Goal: Transaction & Acquisition: Purchase product/service

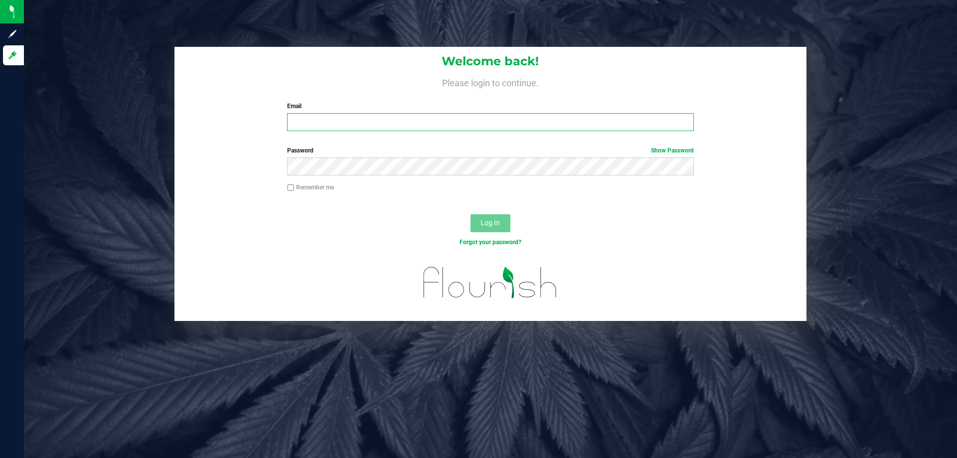
click at [374, 129] on input "Email" at bounding box center [490, 122] width 406 height 18
type input "[EMAIL_ADDRESS][DOMAIN_NAME]"
click at [470, 214] on button "Log In" at bounding box center [490, 223] width 40 height 18
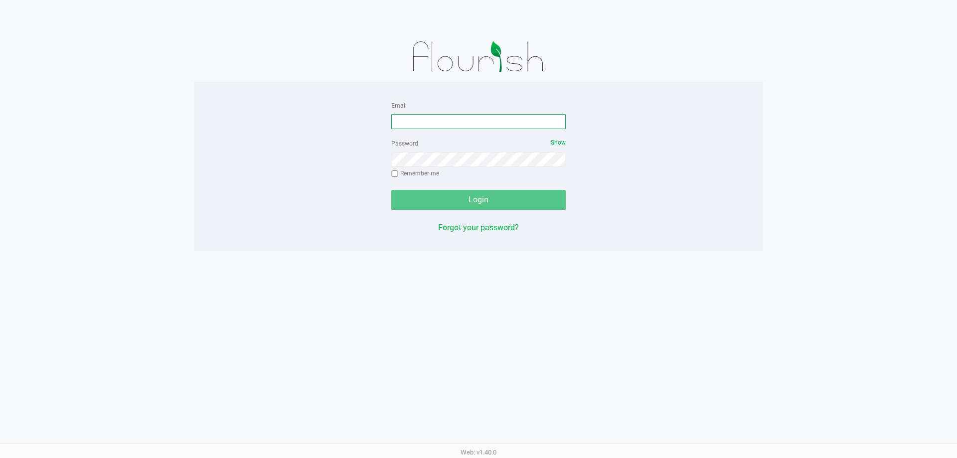
click at [463, 118] on input "Email" at bounding box center [478, 121] width 174 height 15
type input "[EMAIL_ADDRESS][DOMAIN_NAME]"
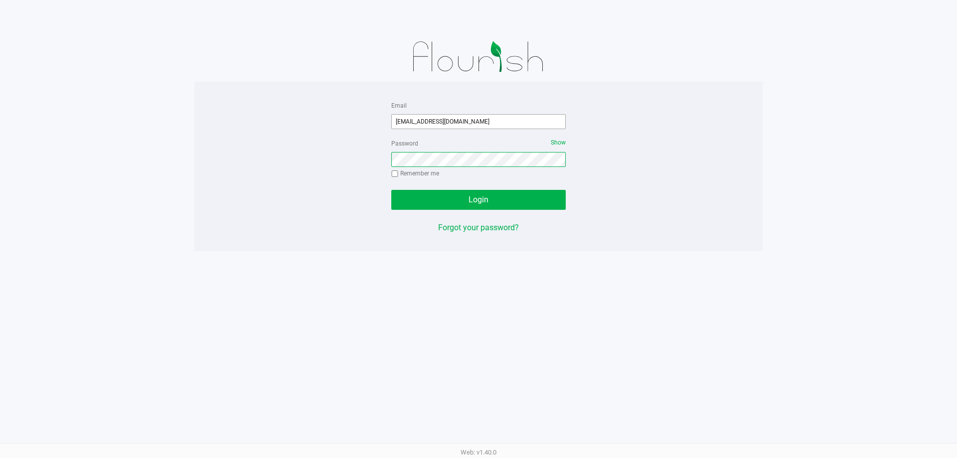
click at [391, 190] on button "Login" at bounding box center [478, 200] width 174 height 20
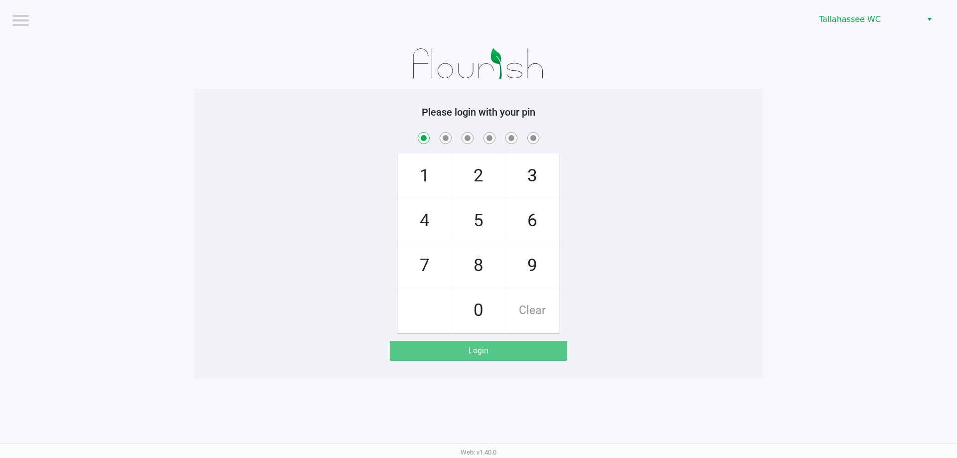
checkbox input "true"
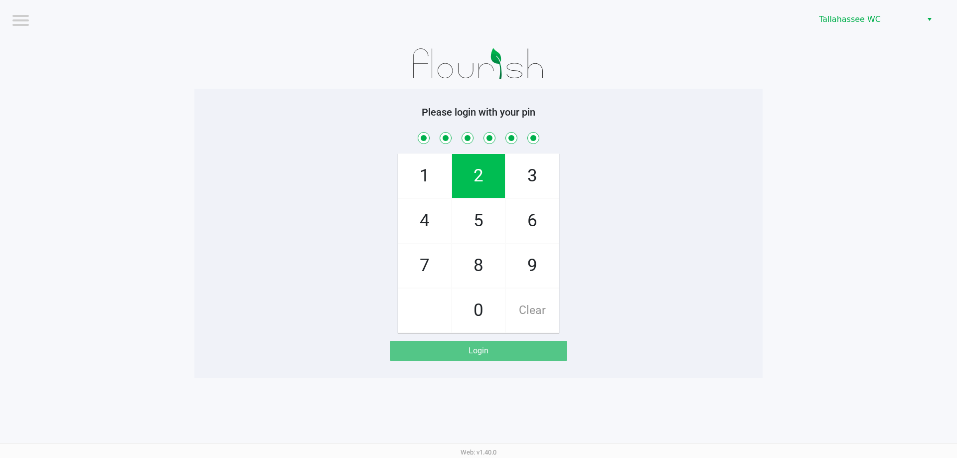
checkbox input "true"
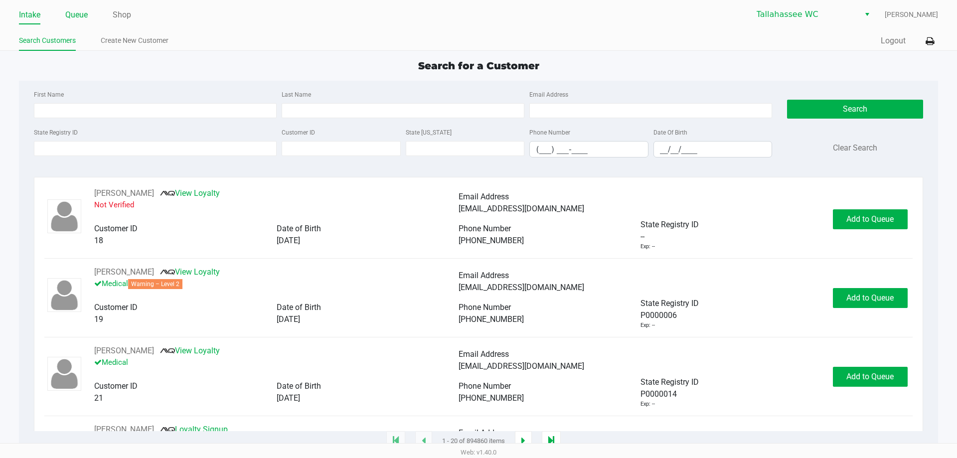
click at [82, 15] on link "Queue" at bounding box center [76, 15] width 22 height 14
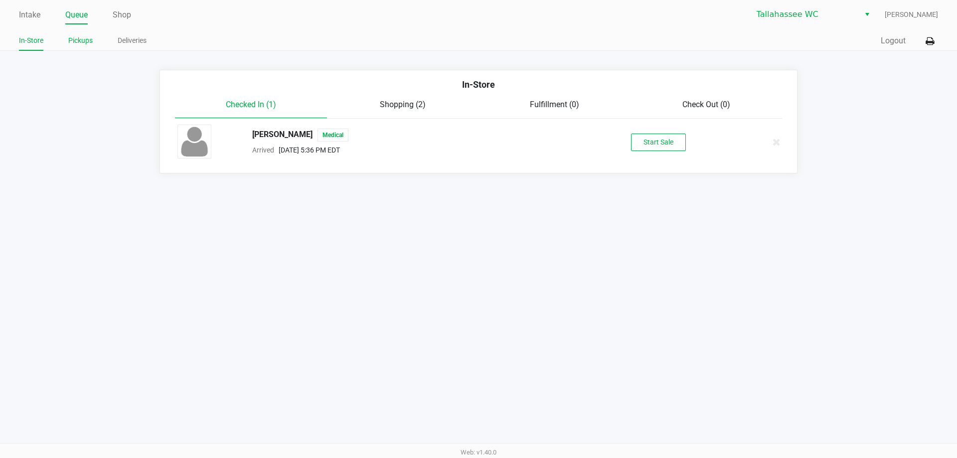
click at [83, 40] on link "Pickups" at bounding box center [80, 40] width 24 height 12
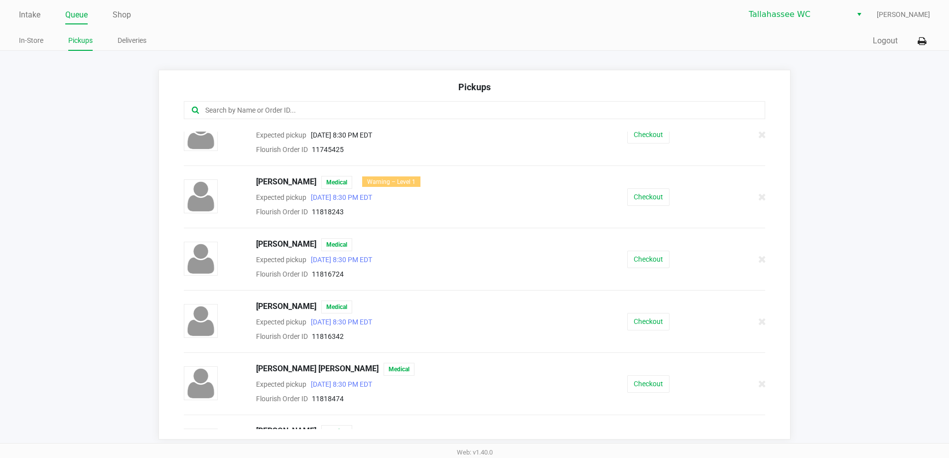
scroll to position [180, 0]
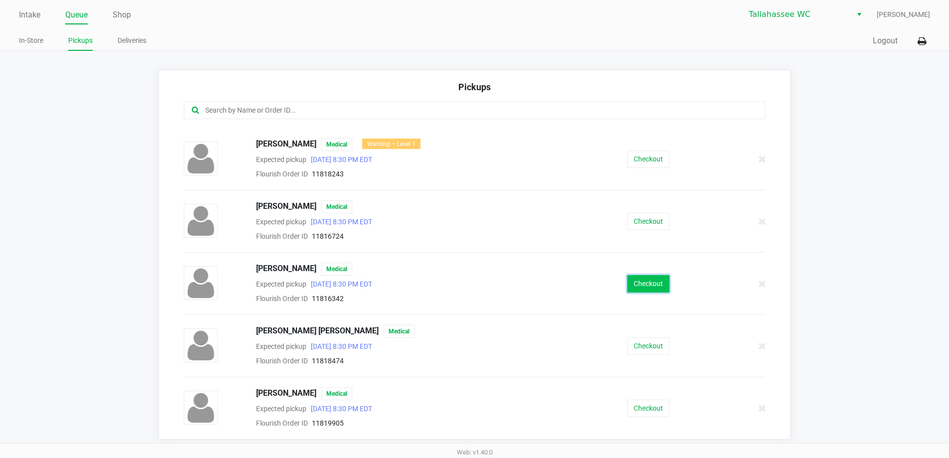
click at [633, 283] on button "Checkout" at bounding box center [648, 283] width 42 height 17
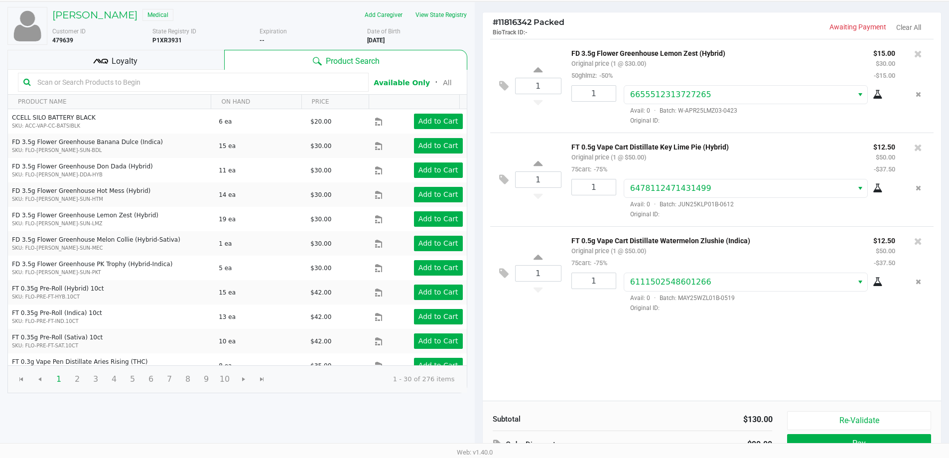
scroll to position [102, 0]
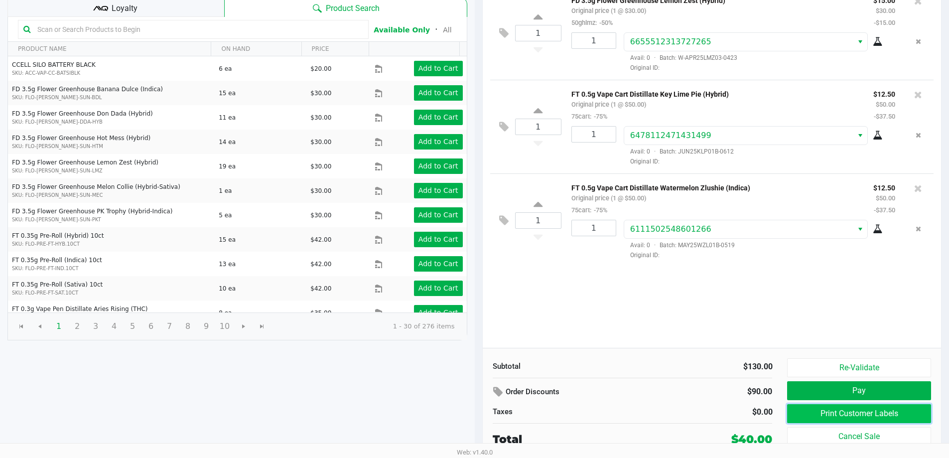
click at [860, 416] on button "Print Customer Labels" at bounding box center [859, 413] width 144 height 19
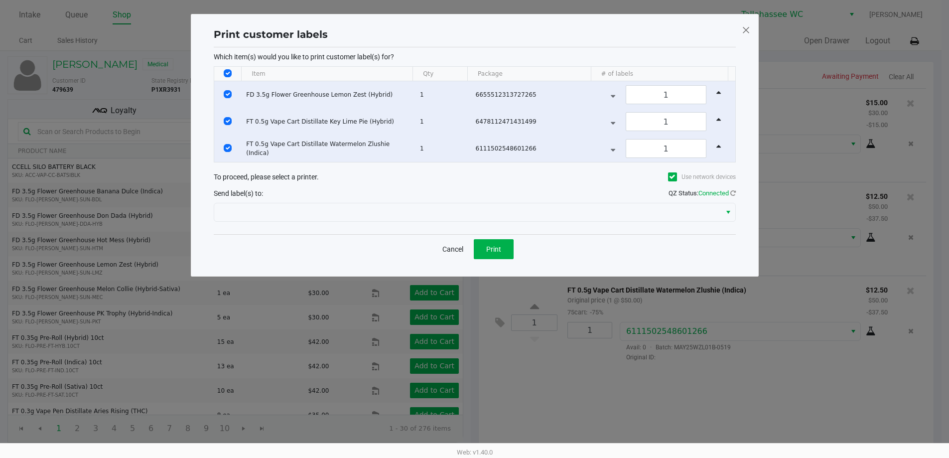
scroll to position [0, 0]
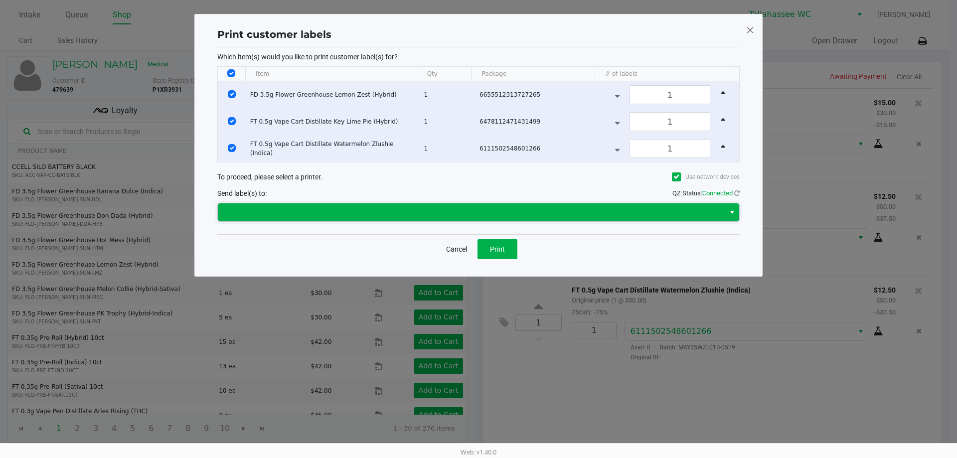
click at [526, 218] on span at bounding box center [471, 212] width 507 height 18
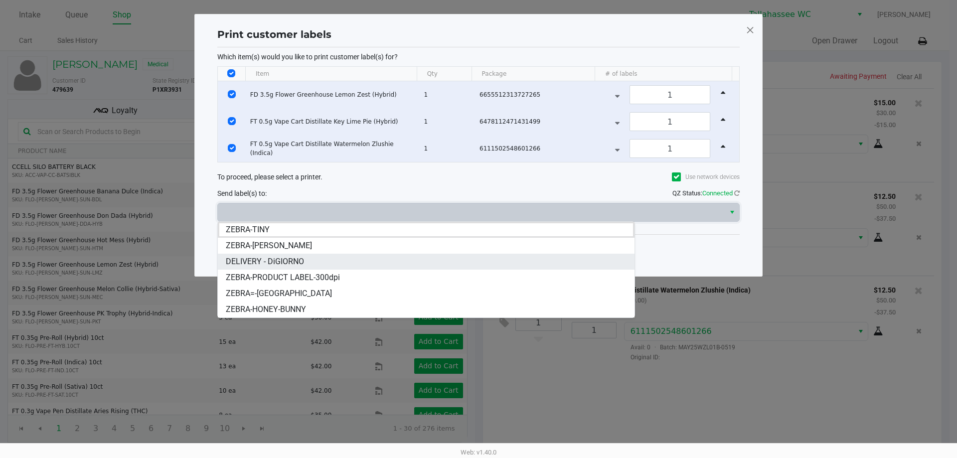
click at [449, 263] on li "DELIVERY - DiGIORNO" at bounding box center [426, 262] width 417 height 16
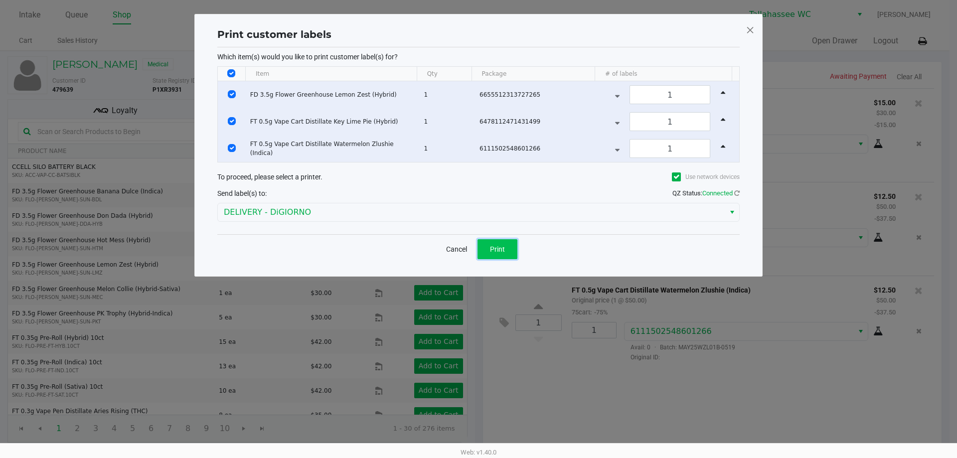
click at [489, 251] on button "Print" at bounding box center [497, 249] width 40 height 20
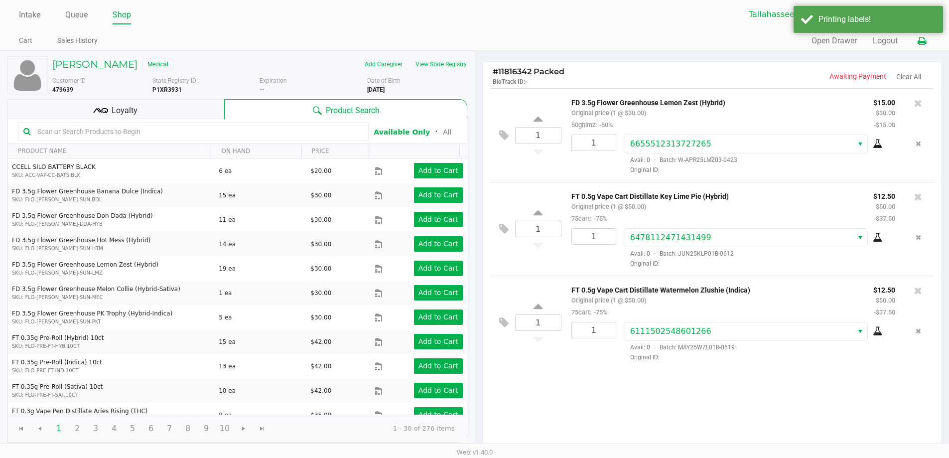
click at [924, 38] on icon at bounding box center [922, 41] width 8 height 7
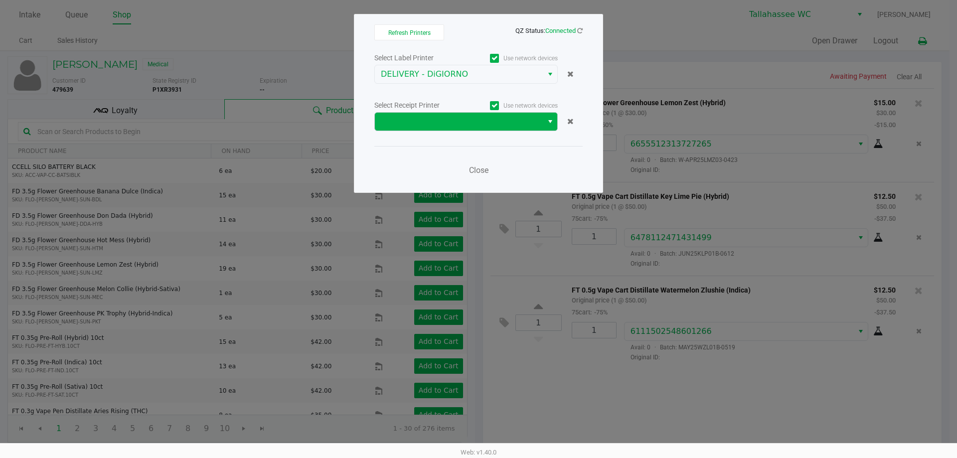
click at [549, 122] on span "Select" at bounding box center [550, 122] width 8 height 12
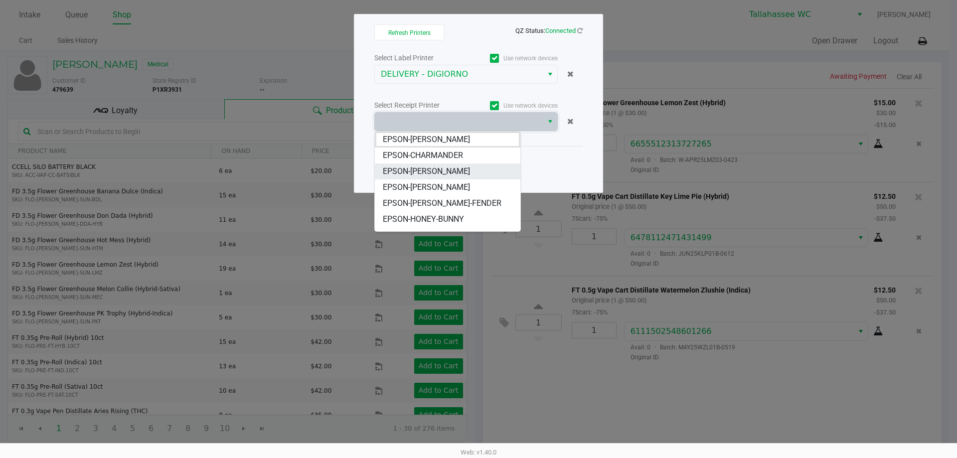
click at [491, 167] on li "EPSON-[PERSON_NAME]" at bounding box center [448, 171] width 146 height 16
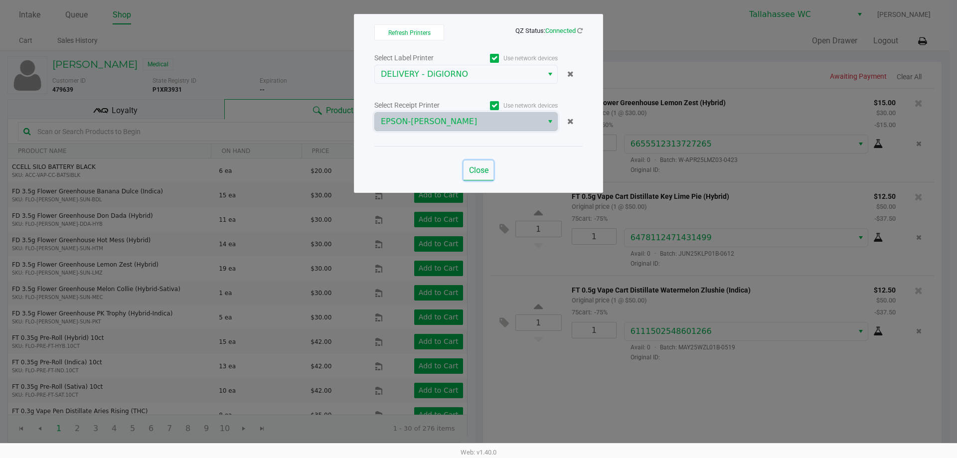
click at [478, 172] on span "Close" at bounding box center [478, 169] width 19 height 9
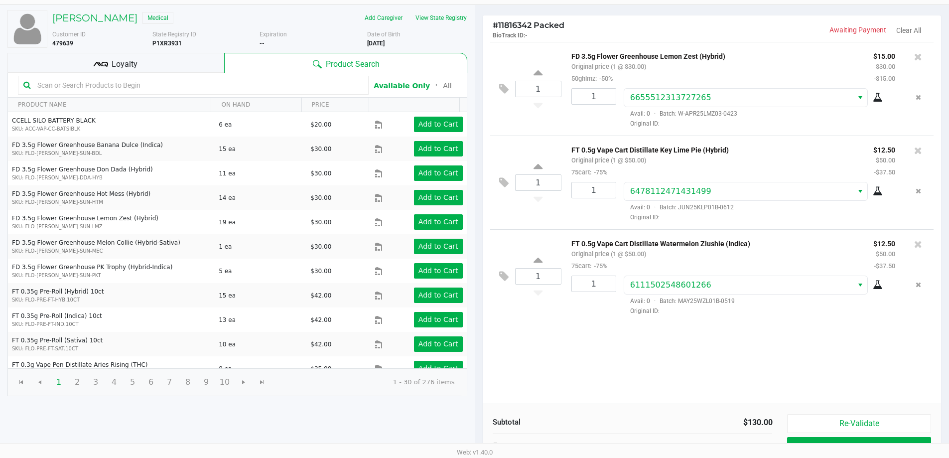
scroll to position [102, 0]
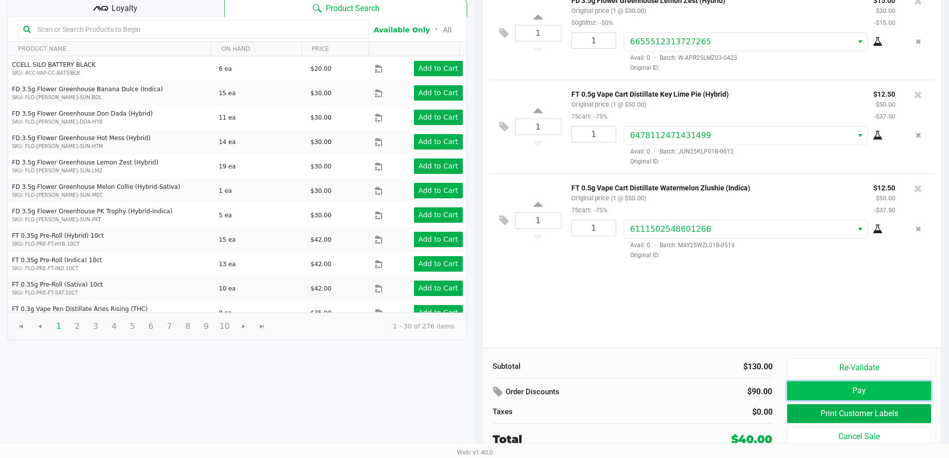
click at [889, 388] on button "Pay" at bounding box center [859, 390] width 144 height 19
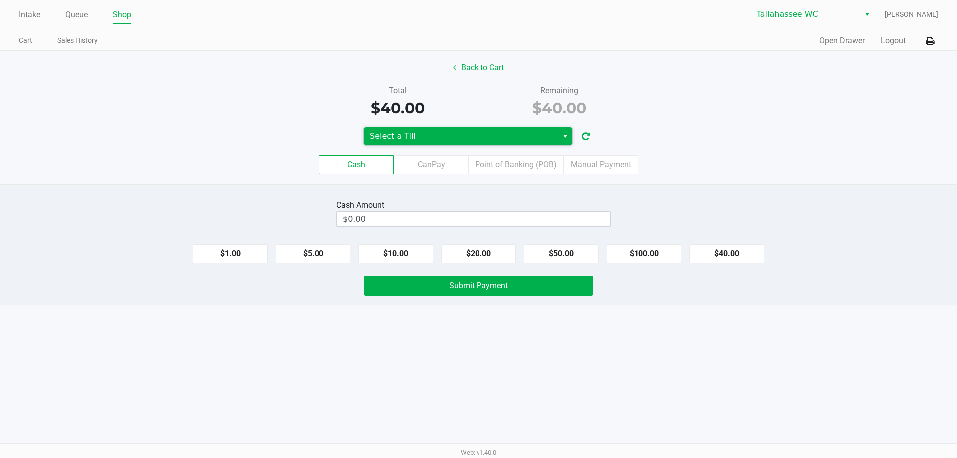
click at [530, 132] on span "Select a Till" at bounding box center [461, 136] width 182 height 12
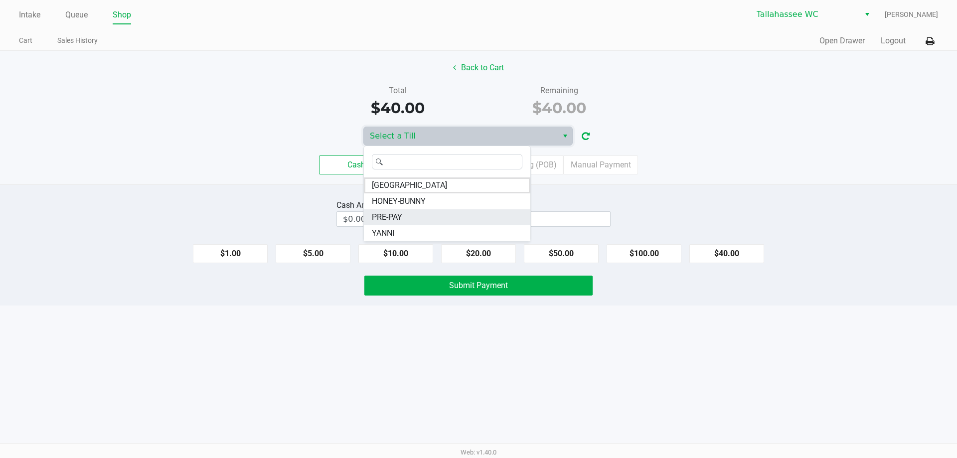
click at [457, 222] on li "PRE-PAY" at bounding box center [447, 217] width 166 height 16
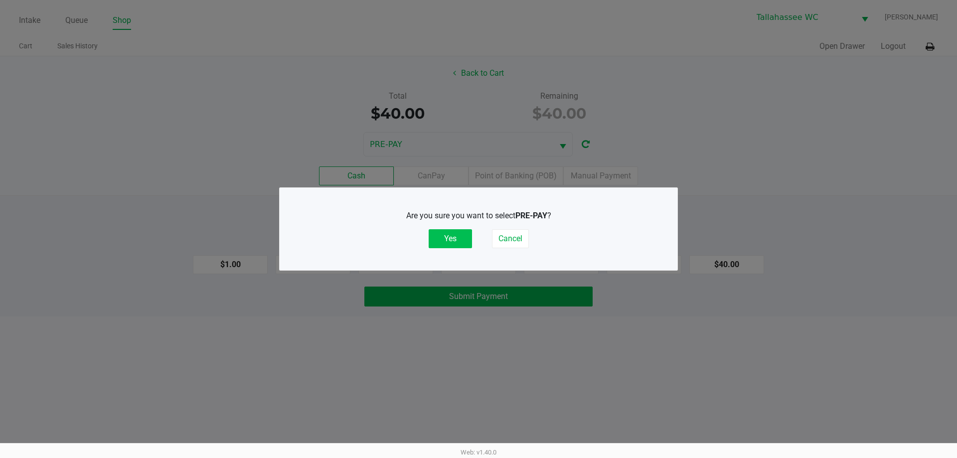
drag, startPoint x: 461, startPoint y: 239, endPoint x: 567, endPoint y: 211, distance: 109.1
click at [463, 238] on button "Yes" at bounding box center [450, 238] width 43 height 19
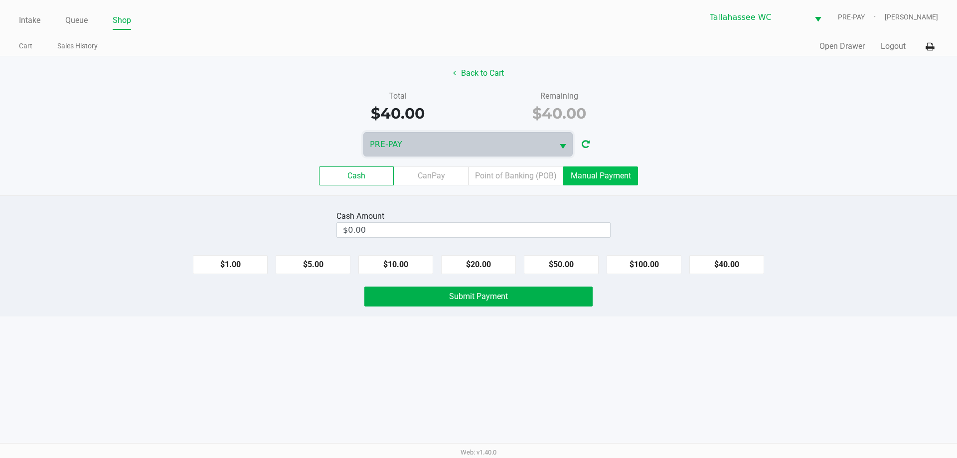
click at [607, 174] on label "Manual Payment" at bounding box center [600, 175] width 75 height 19
click at [0, 0] on 8 "Manual Payment" at bounding box center [0, 0] width 0 height 0
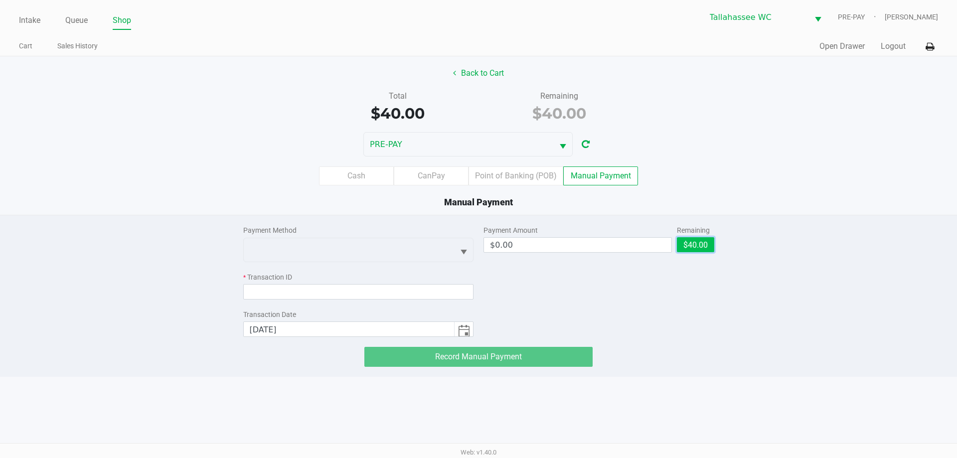
click at [709, 240] on button "$40.00" at bounding box center [695, 244] width 37 height 15
type input "$40.00"
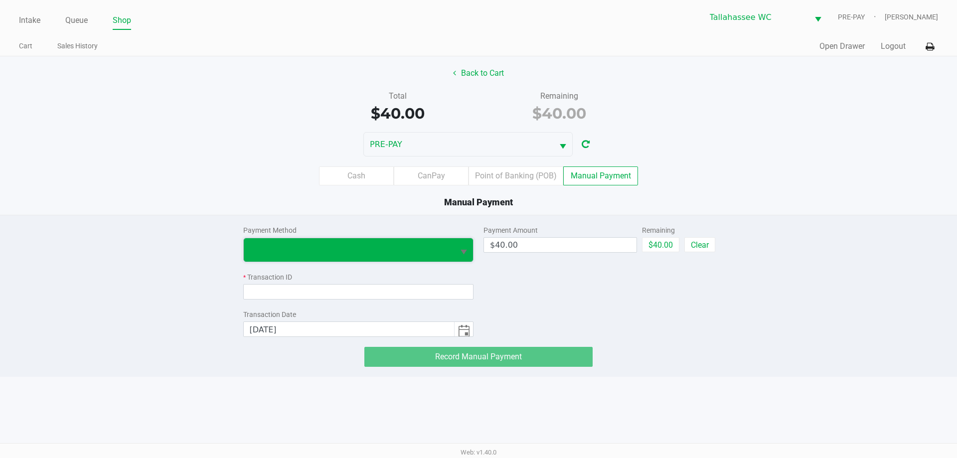
click at [392, 252] on span at bounding box center [349, 250] width 199 height 12
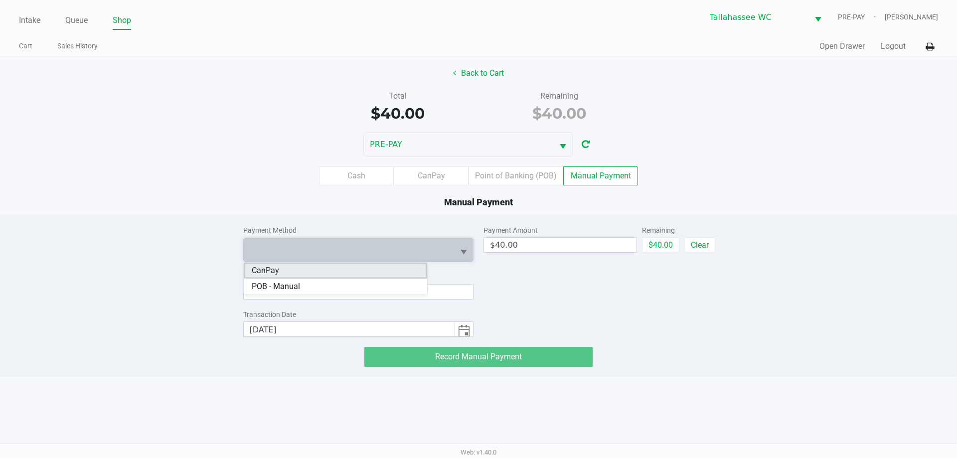
click at [355, 269] on li "CanPay" at bounding box center [335, 271] width 183 height 16
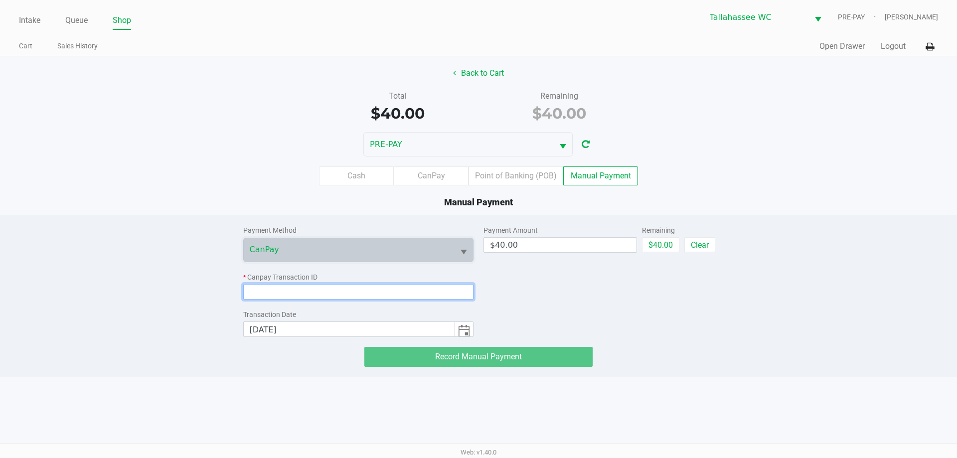
click at [356, 288] on input at bounding box center [358, 291] width 231 height 15
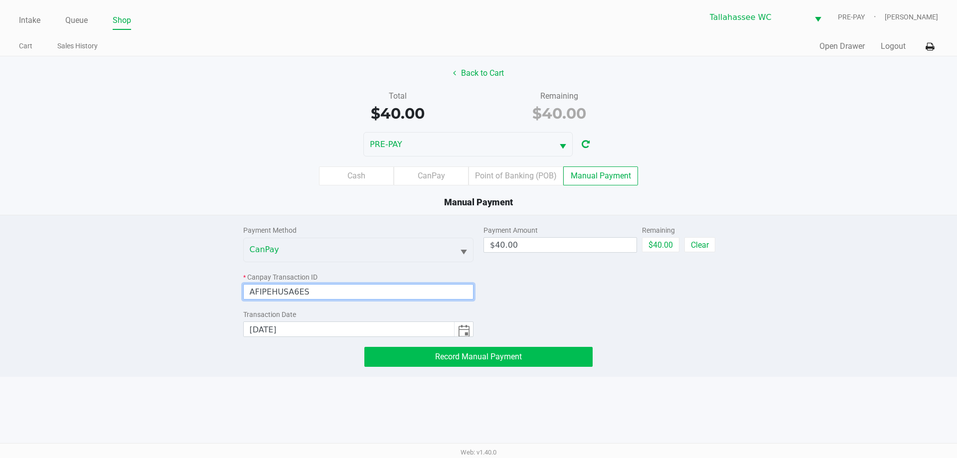
type input "AFIPEHUSA6ES"
click at [420, 356] on button "Record Manual Payment" at bounding box center [478, 357] width 228 height 20
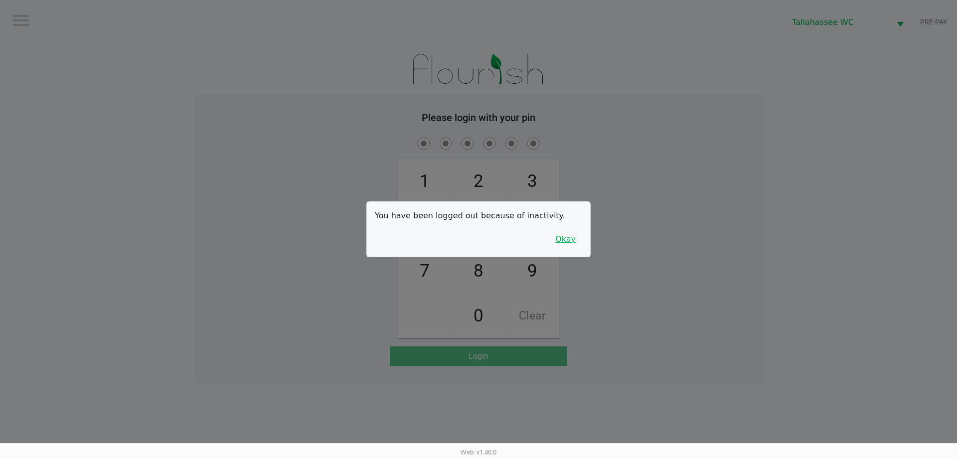
click at [570, 243] on button "Okay" at bounding box center [565, 239] width 33 height 19
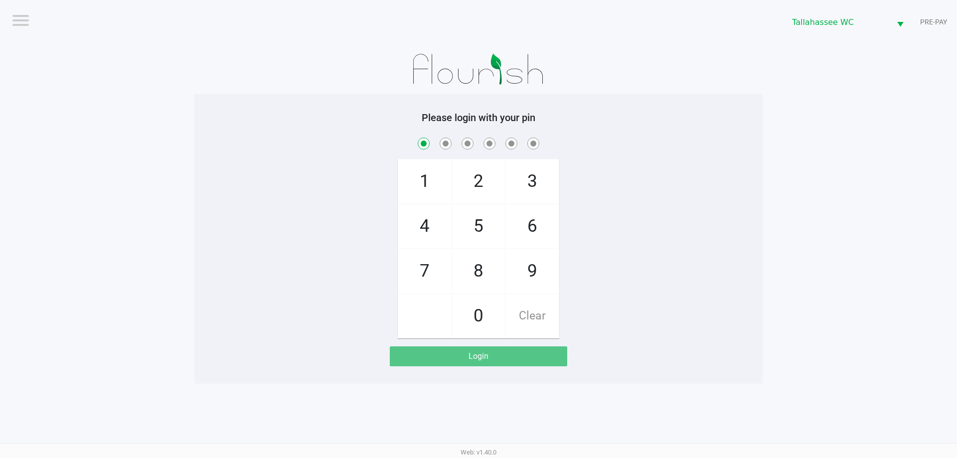
checkbox input "true"
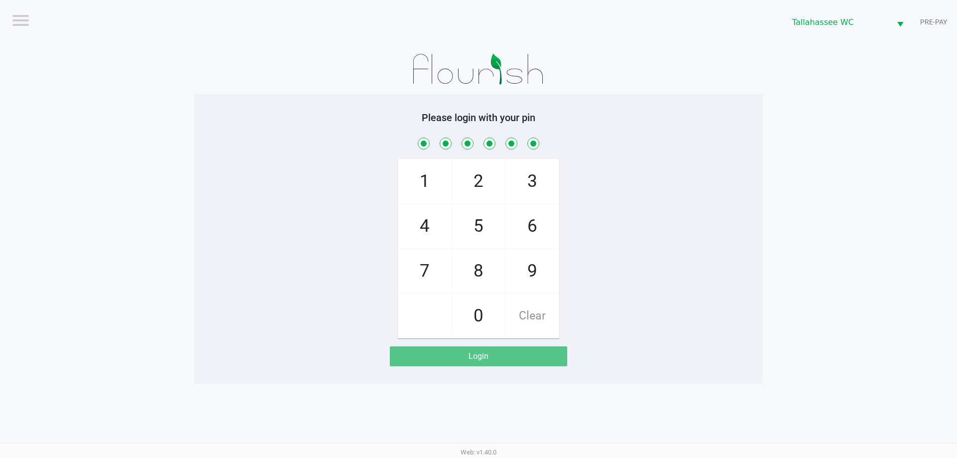
checkbox input "true"
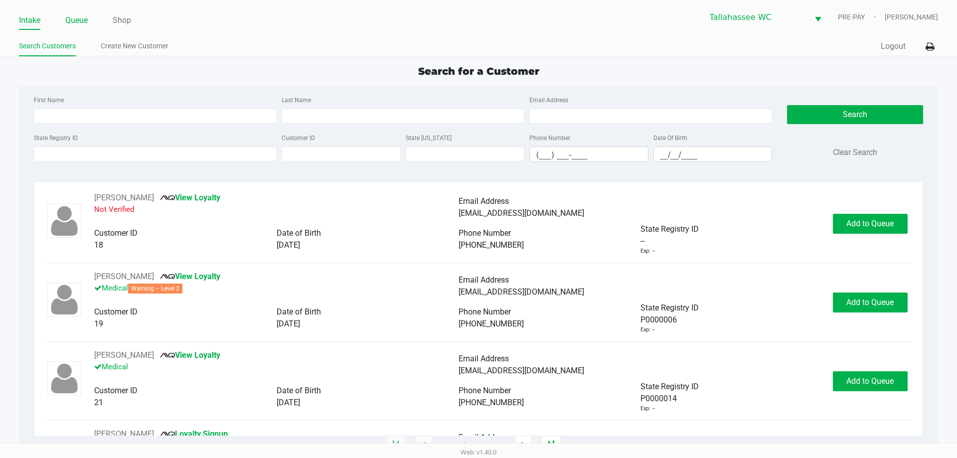
click at [67, 19] on link "Queue" at bounding box center [76, 20] width 22 height 14
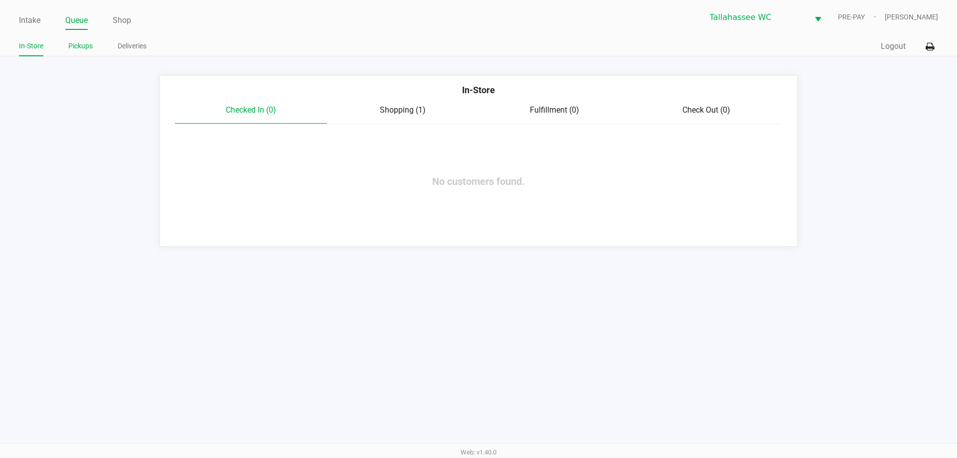
click at [77, 52] on link "Pickups" at bounding box center [80, 46] width 24 height 12
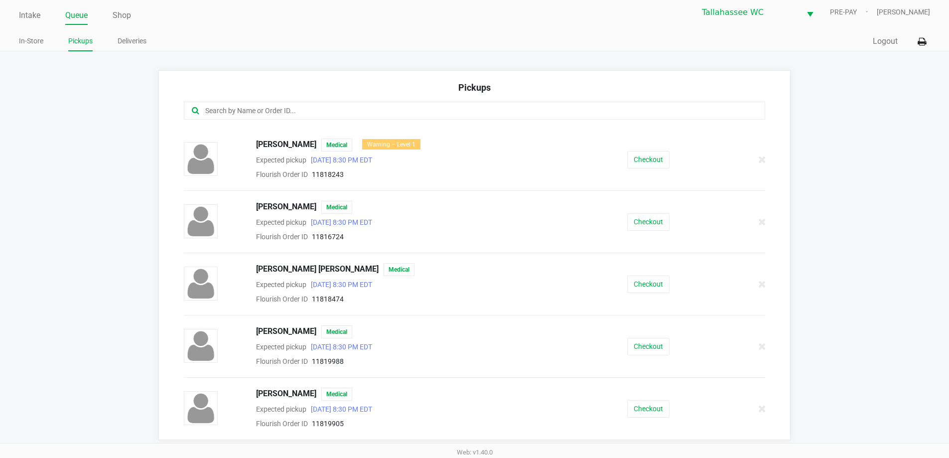
scroll to position [6, 0]
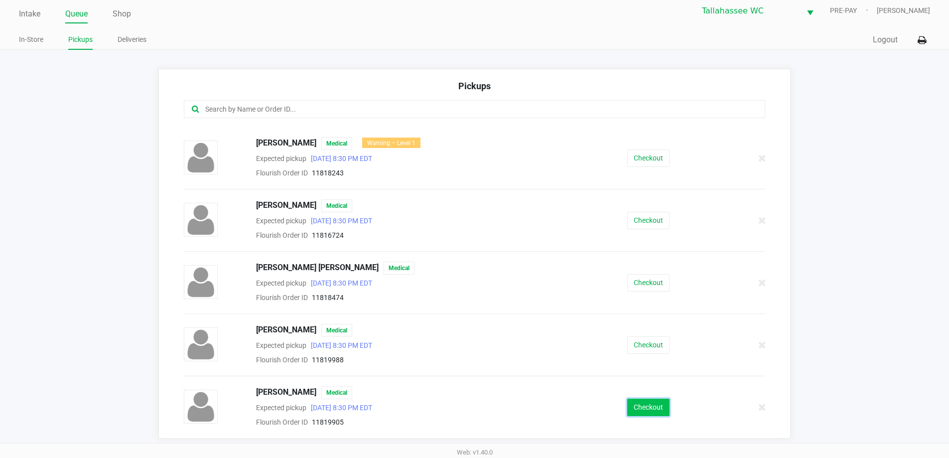
click at [643, 411] on button "Checkout" at bounding box center [648, 407] width 42 height 17
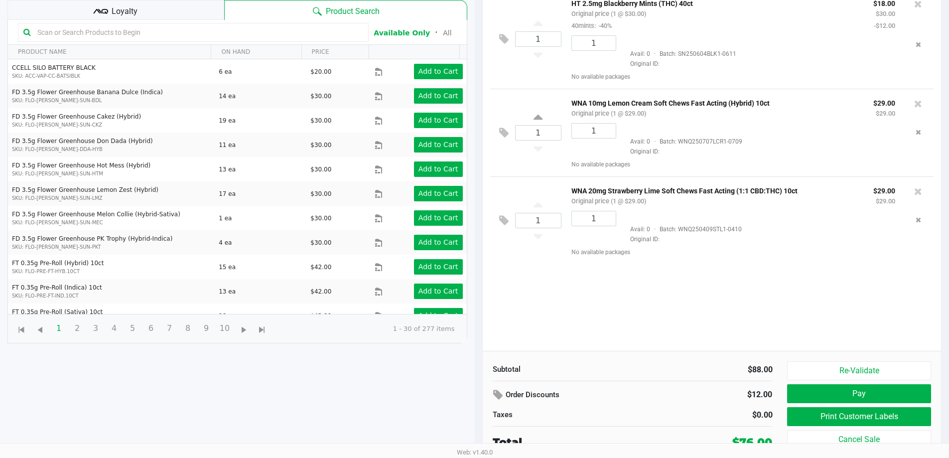
scroll to position [108, 0]
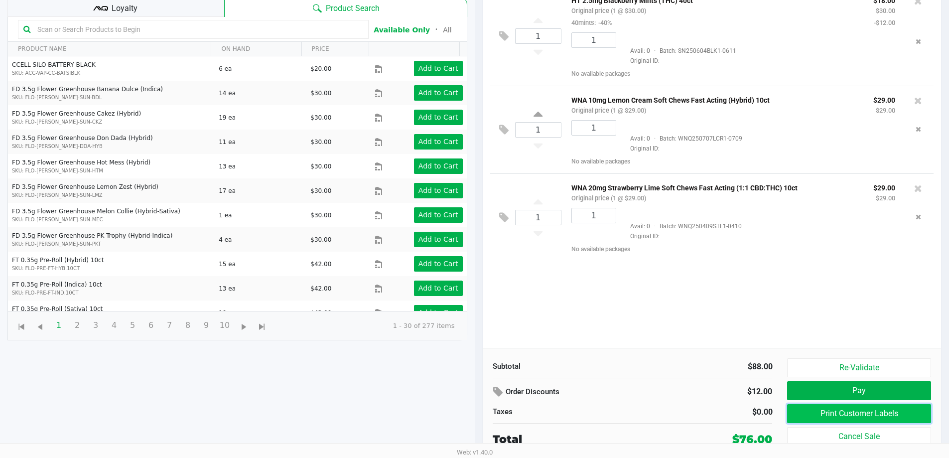
click at [822, 410] on button "Print Customer Labels" at bounding box center [859, 413] width 144 height 19
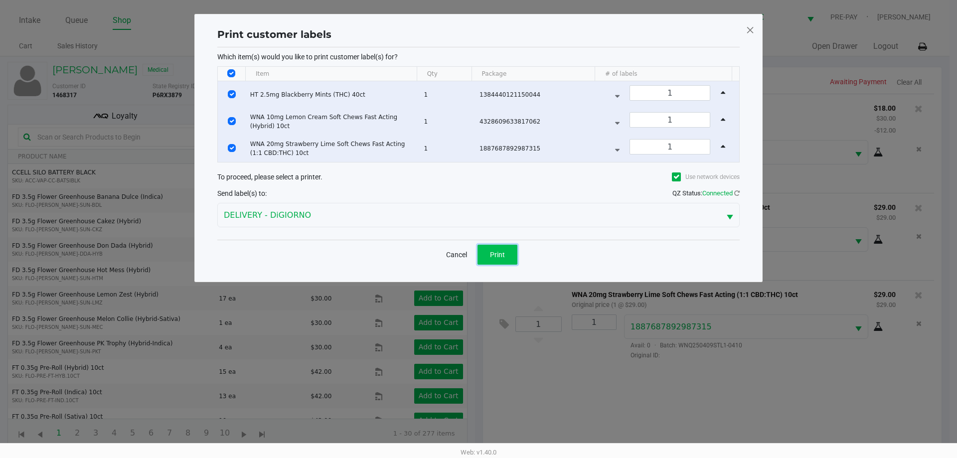
click at [487, 251] on button "Print" at bounding box center [497, 255] width 40 height 20
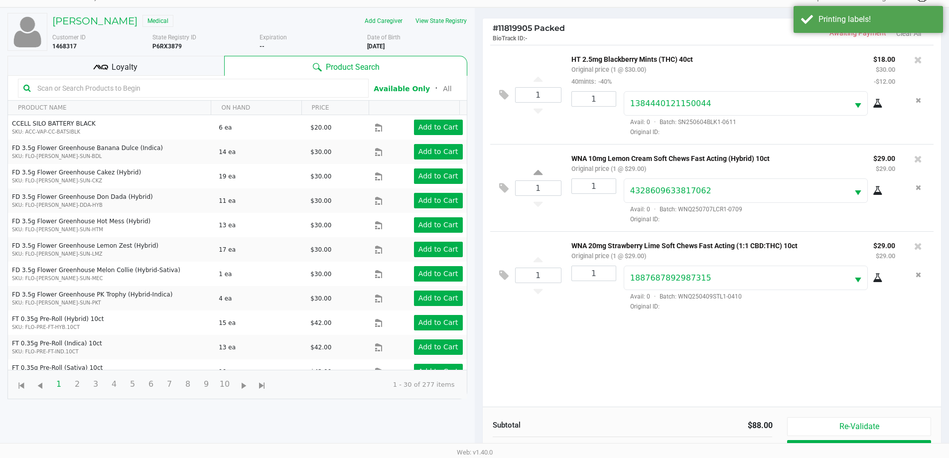
scroll to position [108, 0]
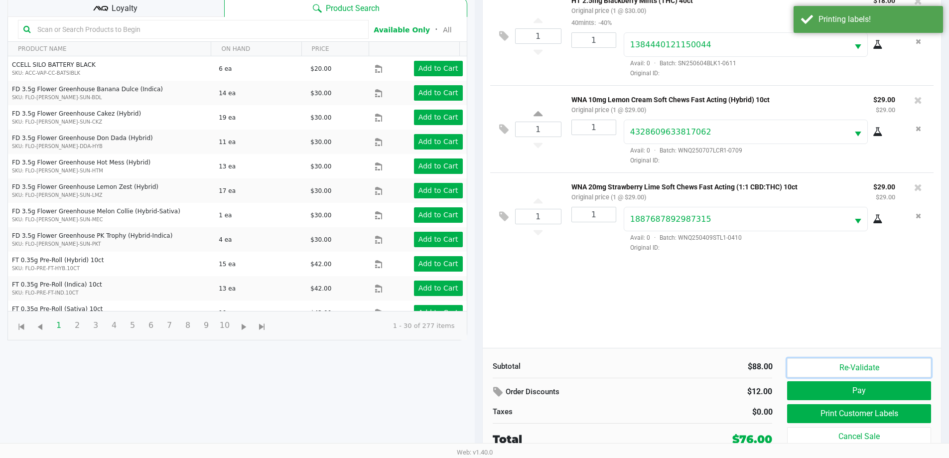
click at [818, 371] on button "Re-Validate" at bounding box center [859, 367] width 144 height 19
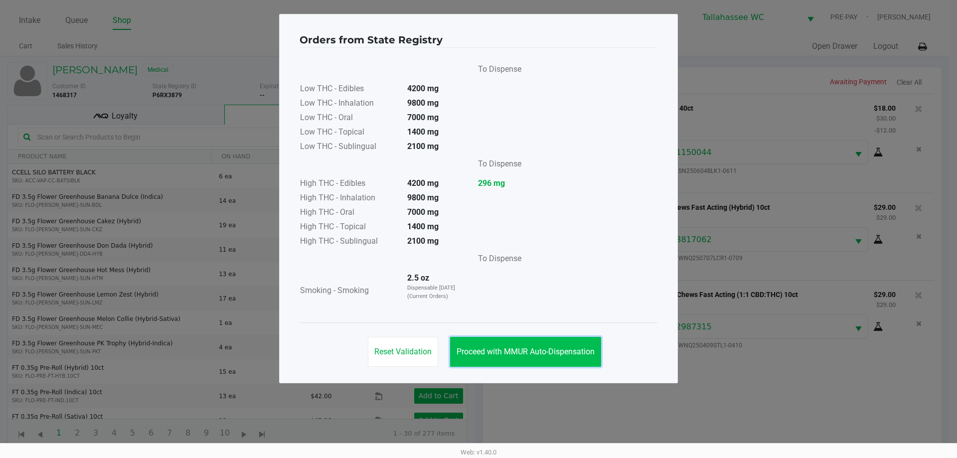
drag, startPoint x: 542, startPoint y: 344, endPoint x: 547, endPoint y: 344, distance: 5.5
click at [543, 344] on button "Proceed with MMUR Auto-Dispensation" at bounding box center [525, 352] width 151 height 30
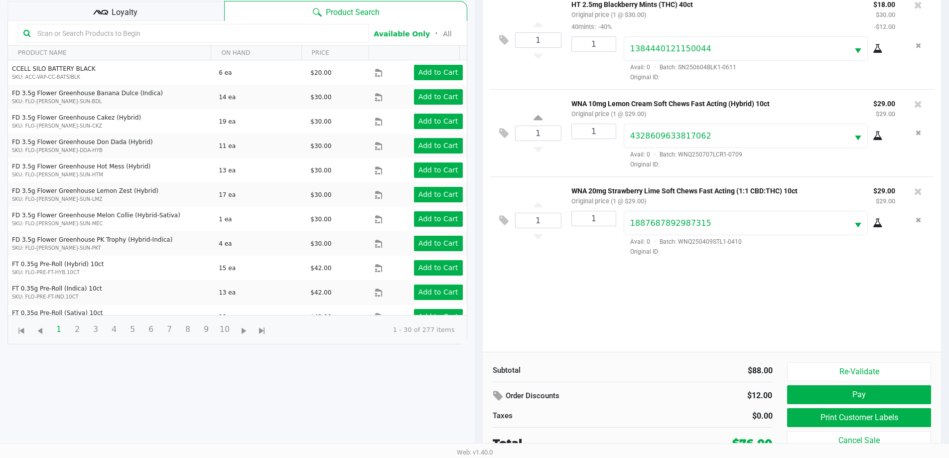
scroll to position [108, 0]
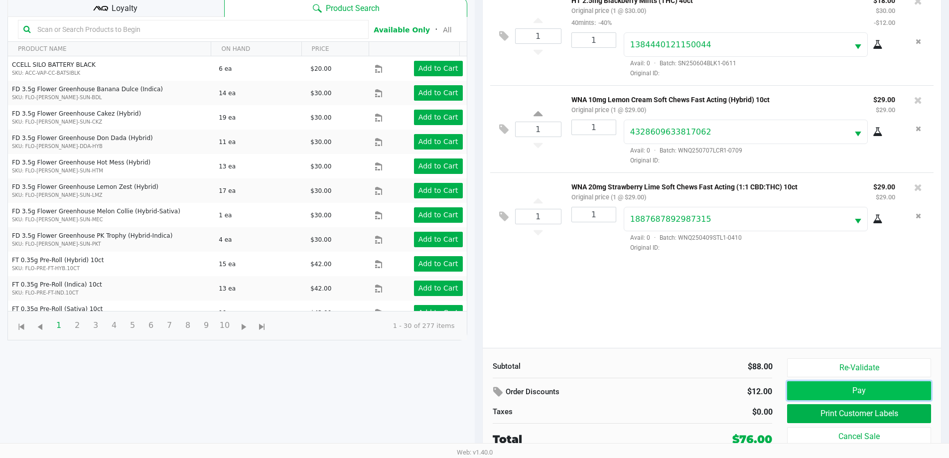
click at [862, 395] on button "Pay" at bounding box center [859, 390] width 144 height 19
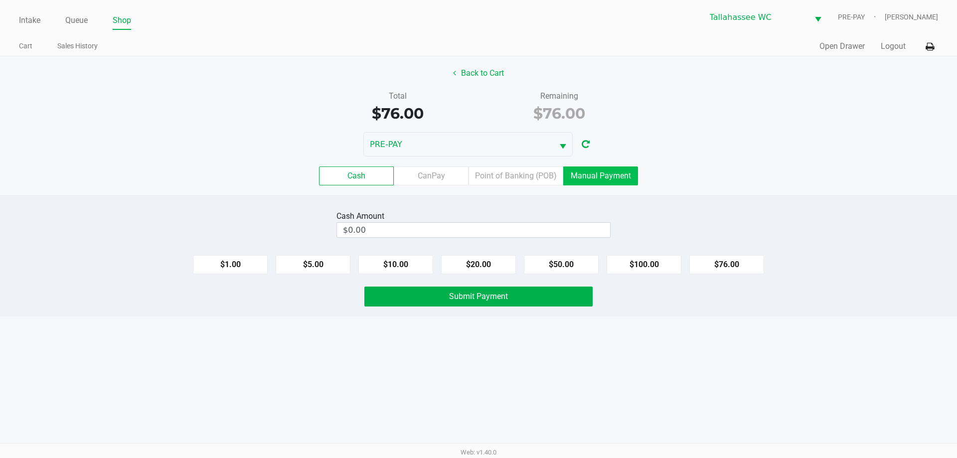
click at [616, 173] on label "Manual Payment" at bounding box center [600, 175] width 75 height 19
click at [0, 0] on 8 "Manual Payment" at bounding box center [0, 0] width 0 height 0
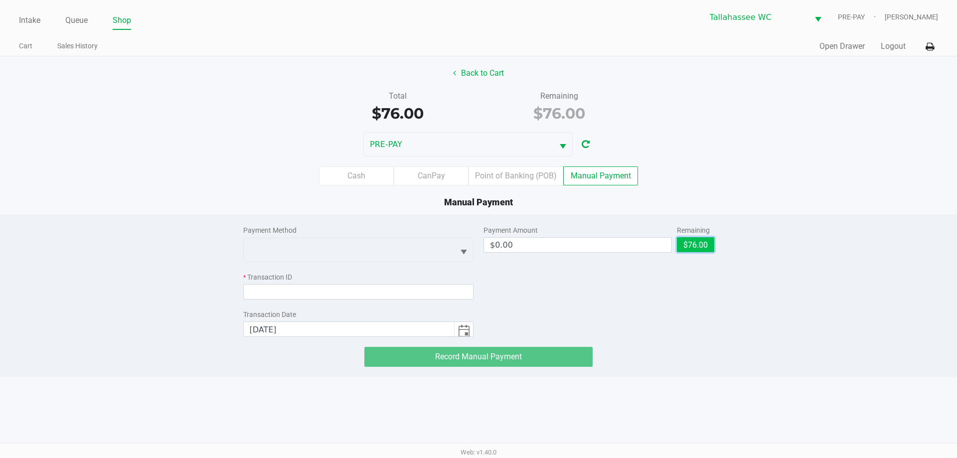
click at [683, 240] on button "$76.00" at bounding box center [695, 244] width 37 height 15
type input "$76.00"
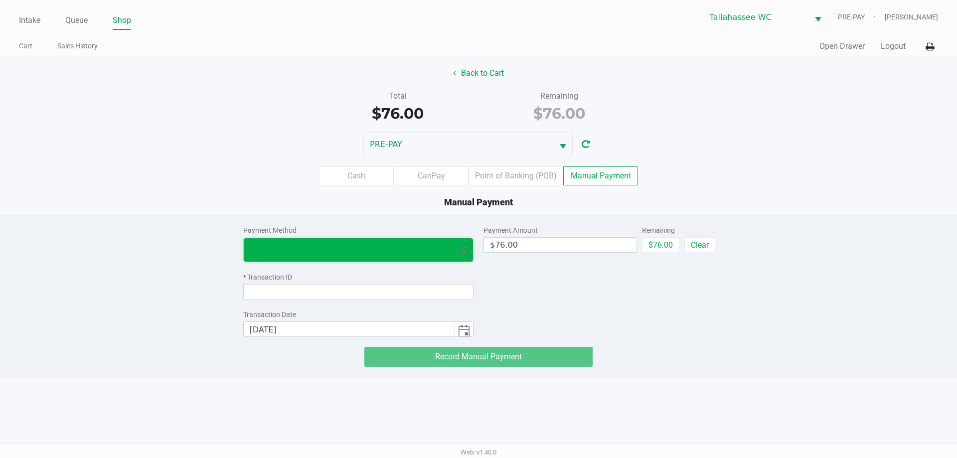
click at [450, 251] on span at bounding box center [349, 249] width 211 height 23
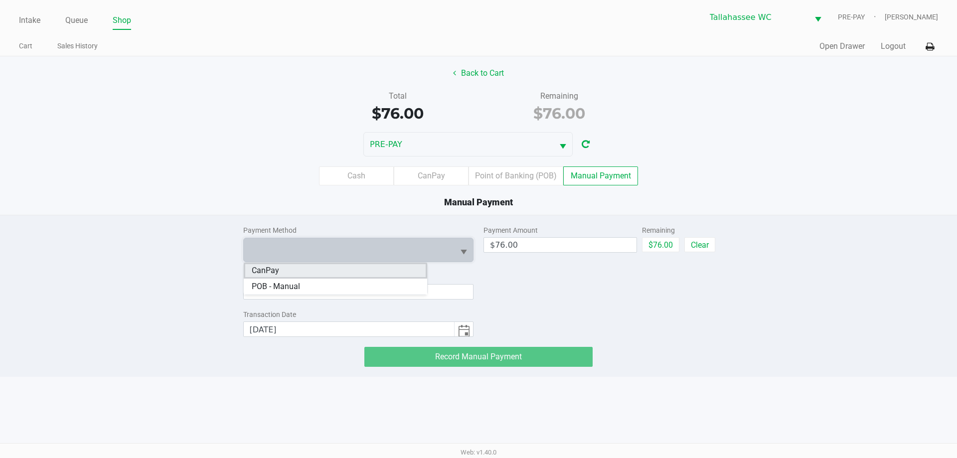
click at [371, 272] on li "CanPay" at bounding box center [335, 271] width 183 height 16
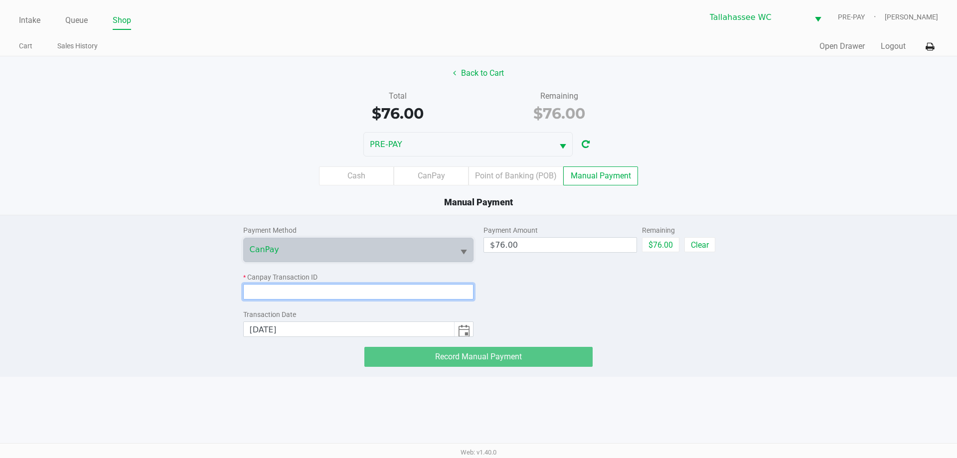
click at [383, 295] on input at bounding box center [358, 291] width 231 height 15
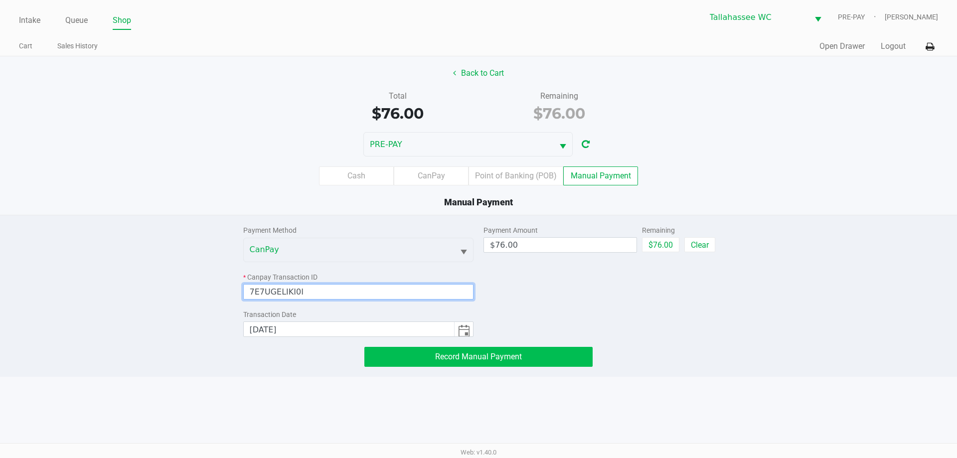
type input "7E7UGELIKI0I"
click at [440, 358] on span "Record Manual Payment" at bounding box center [478, 356] width 87 height 9
